Goal: Navigation & Orientation: Find specific page/section

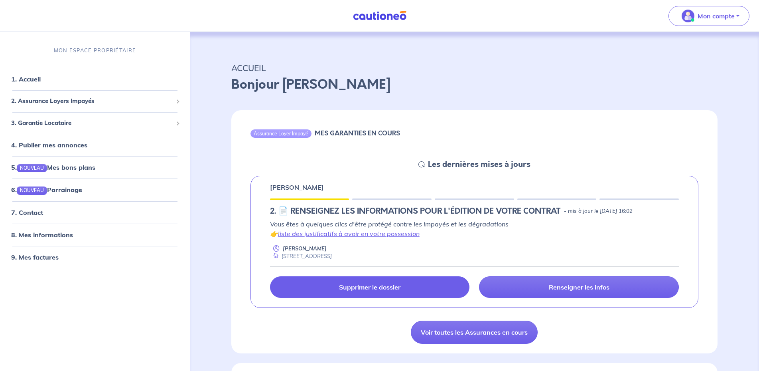
click at [379, 286] on p "Supprimer le dossier" at bounding box center [369, 287] width 61 height 8
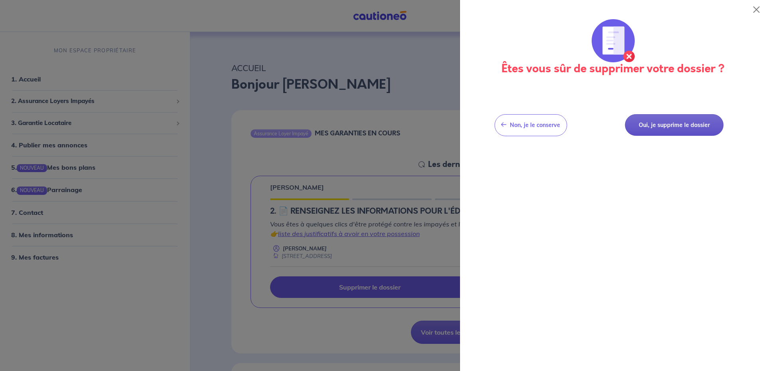
click at [682, 124] on button "Oui, je supprime le dossier" at bounding box center [674, 125] width 99 height 22
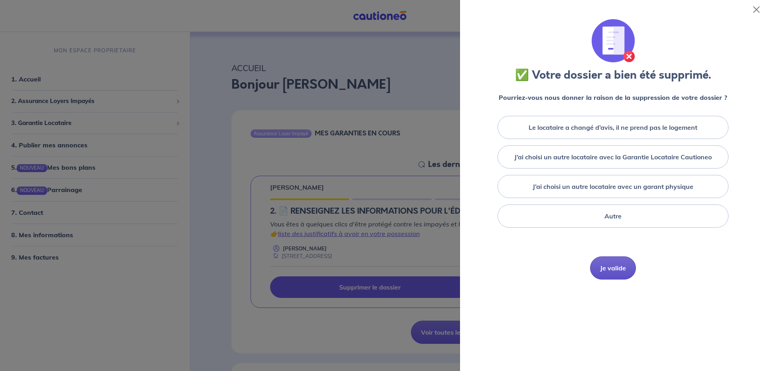
click at [621, 270] on button "Je valide" at bounding box center [613, 267] width 46 height 23
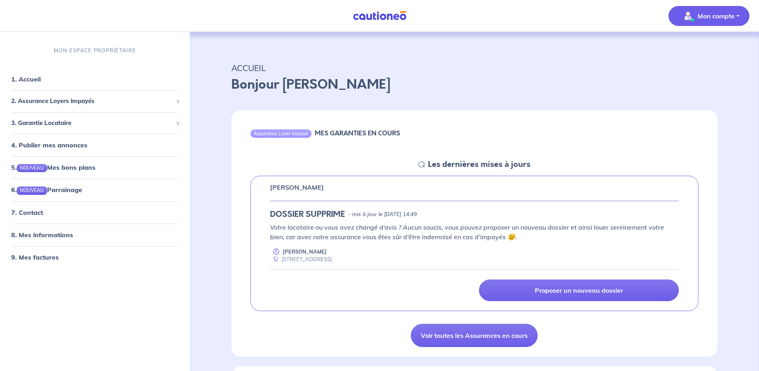
click at [732, 15] on p "Mon compte" at bounding box center [716, 16] width 37 height 10
click at [704, 50] on link "Mes informations" at bounding box center [701, 49] width 64 height 13
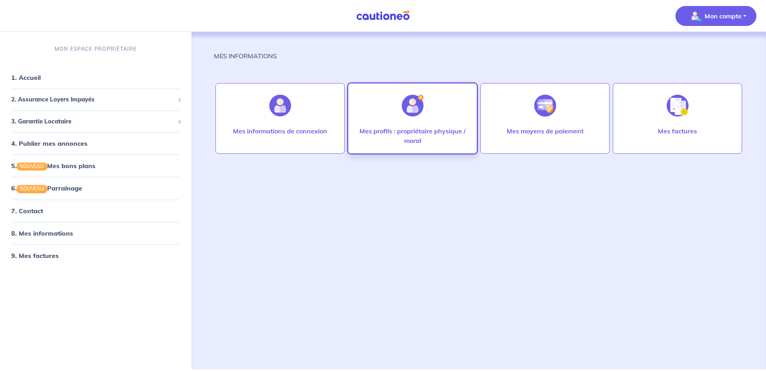
click at [404, 113] on img at bounding box center [413, 106] width 22 height 22
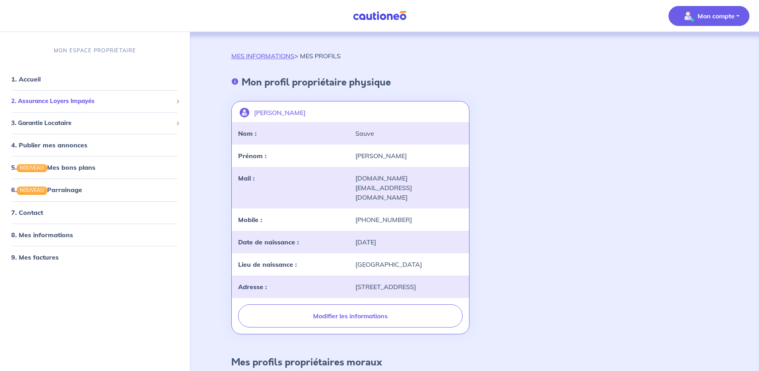
click at [68, 100] on span "2. Assurance Loyers Impayés" at bounding box center [92, 101] width 162 height 9
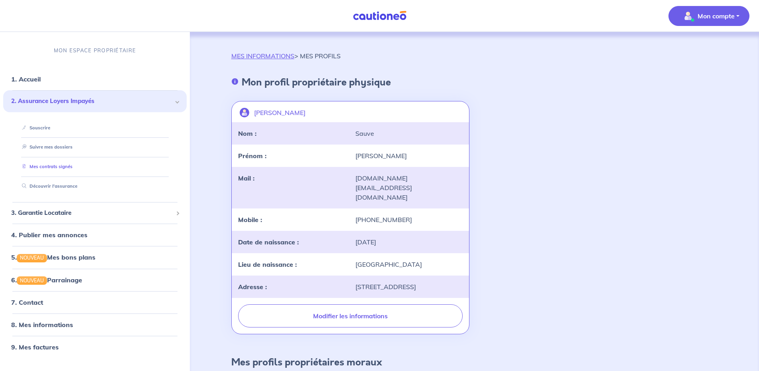
click at [64, 166] on link "Mes contrats signés" at bounding box center [46, 167] width 54 height 6
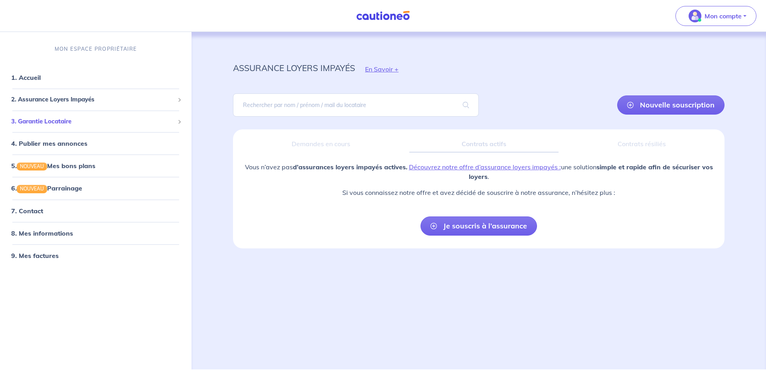
click at [91, 122] on span "3. Garantie Locataire" at bounding box center [92, 121] width 163 height 9
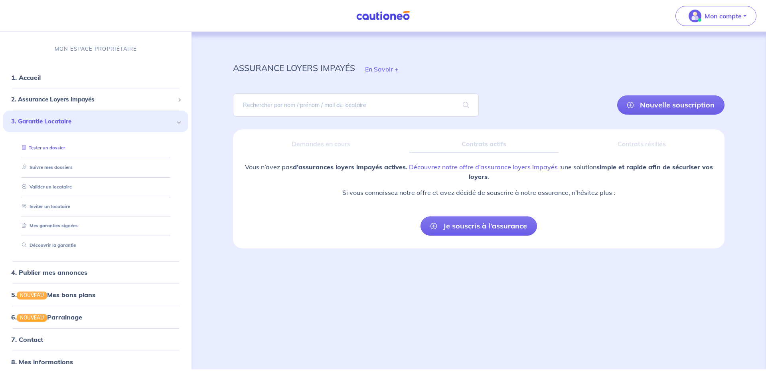
click at [65, 147] on link "Tester un dossier" at bounding box center [42, 148] width 46 height 6
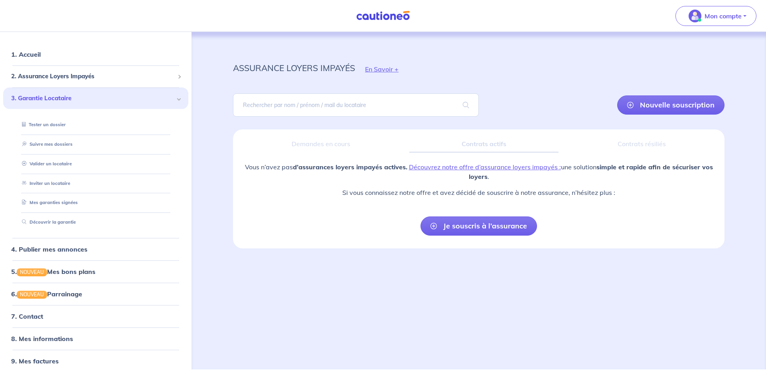
scroll to position [30, 0]
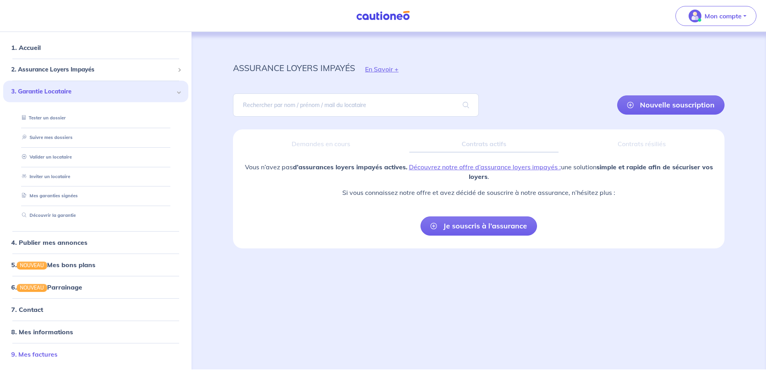
click at [44, 353] on link "9. Mes factures" at bounding box center [34, 354] width 46 height 8
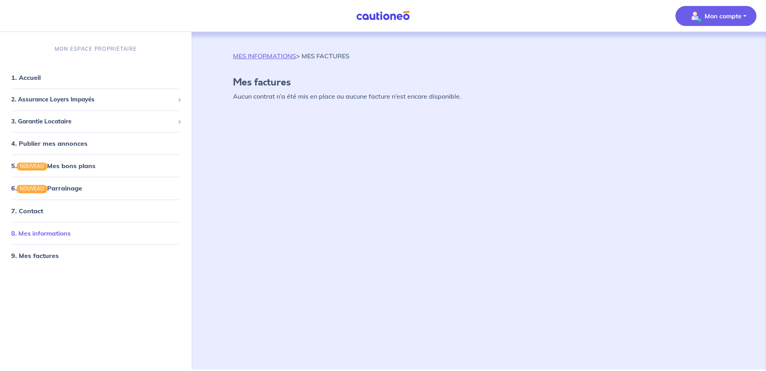
click at [71, 229] on link "8. Mes informations" at bounding box center [40, 233] width 59 height 8
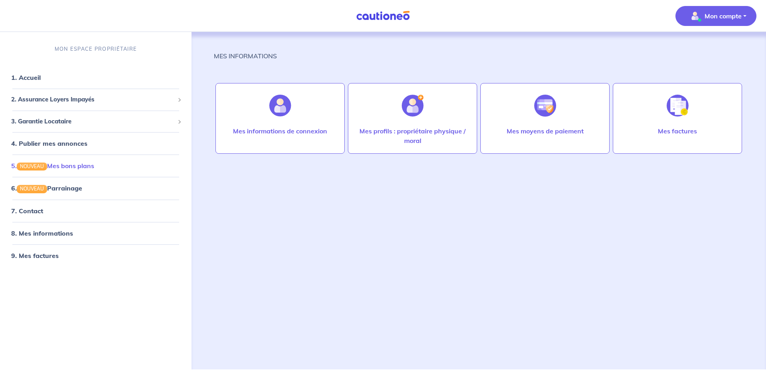
click at [94, 164] on link "5. NOUVEAU Mes bons plans" at bounding box center [52, 166] width 83 height 8
